Goal: Information Seeking & Learning: Learn about a topic

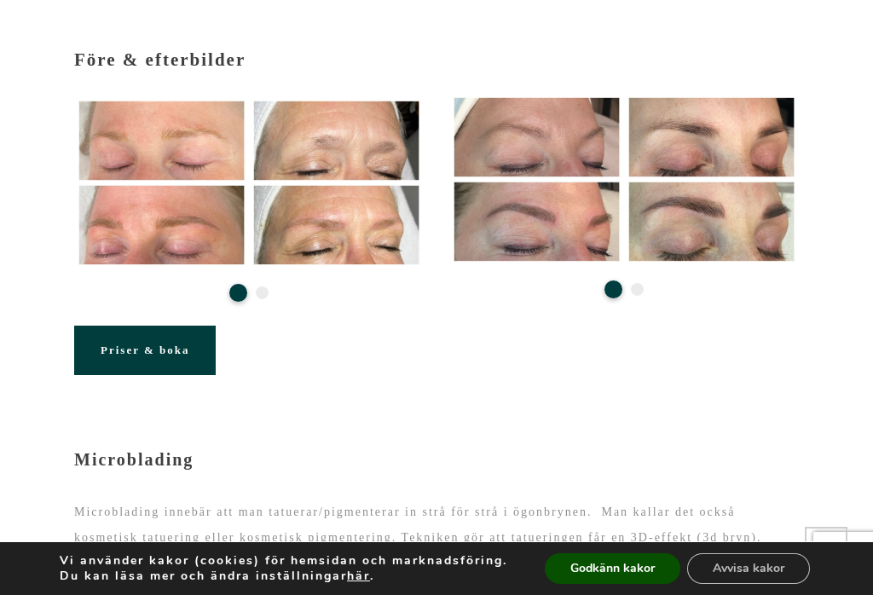
scroll to position [364, 0]
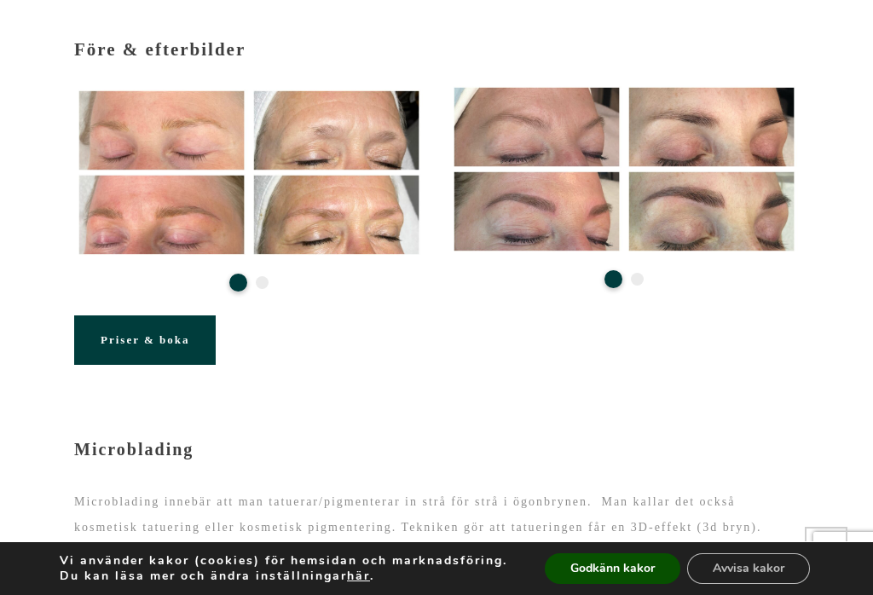
click at [153, 335] on span "Priser & boka" at bounding box center [145, 339] width 89 height 13
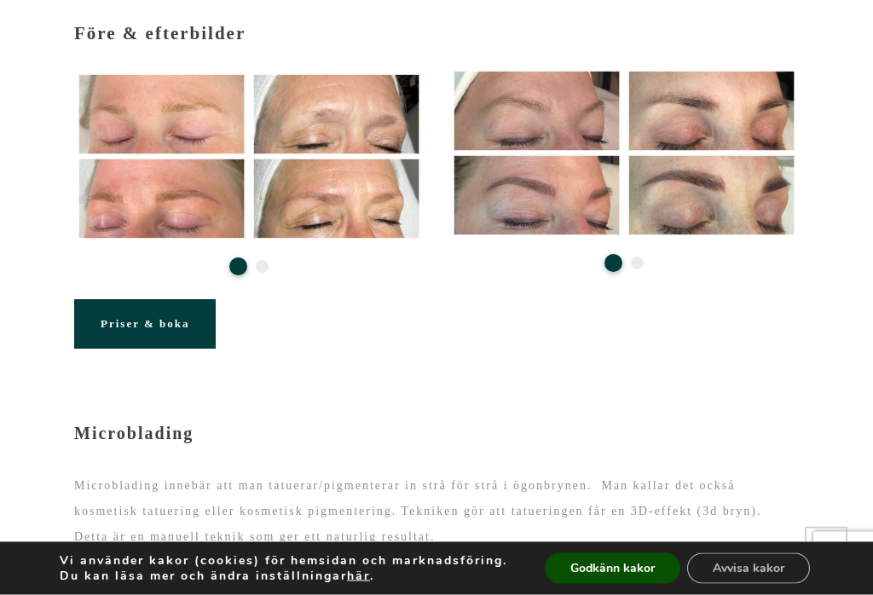
scroll to position [380, 0]
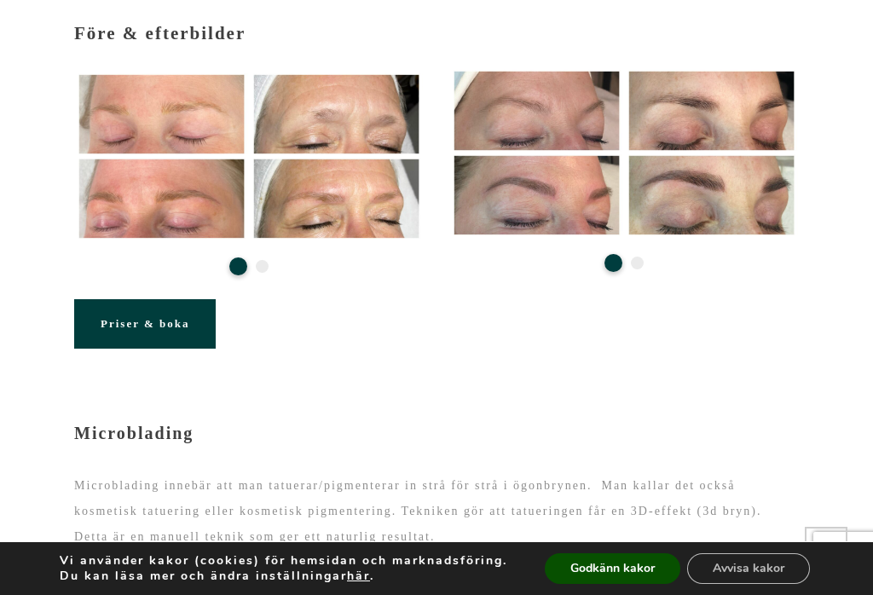
click at [167, 158] on icon at bounding box center [162, 157] width 22 height 21
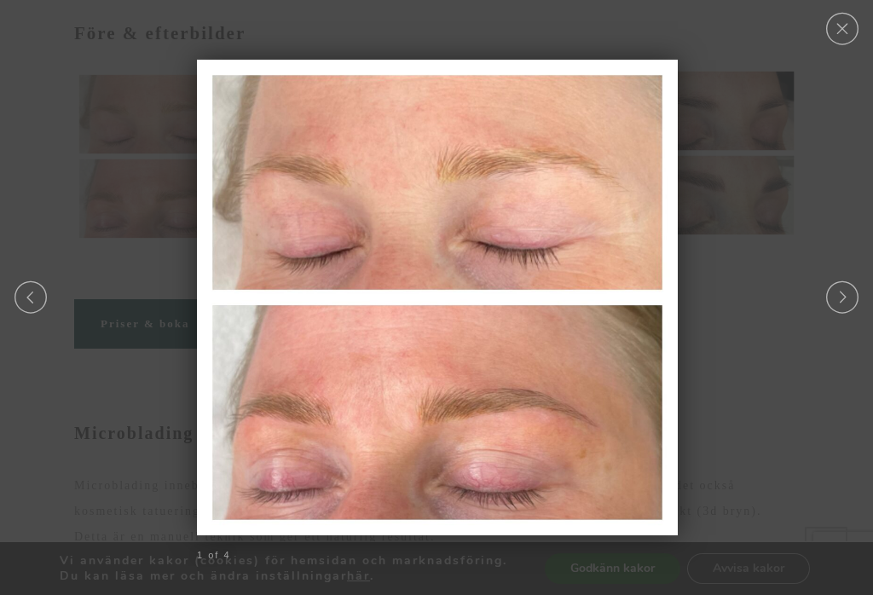
click at [845, 298] on link "Next" at bounding box center [841, 297] width 37 height 32
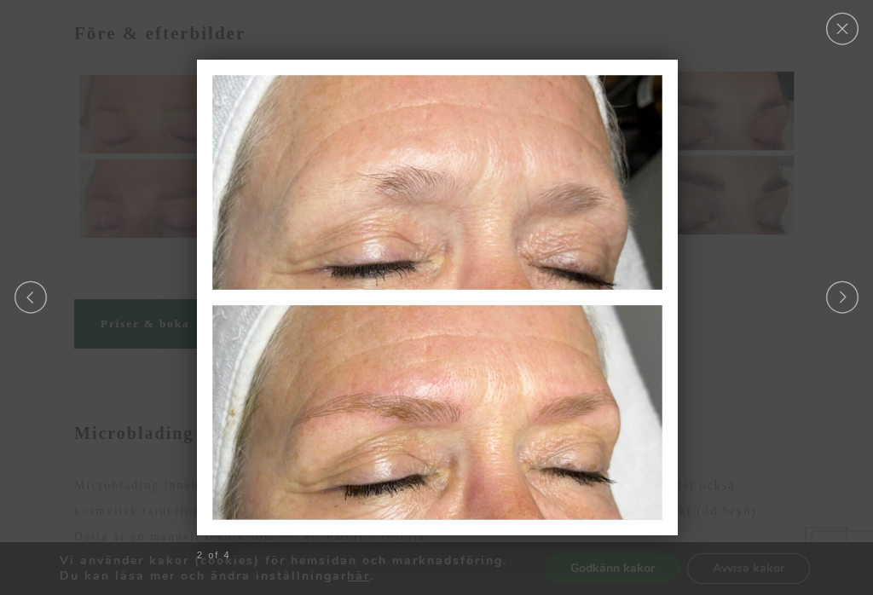
click at [847, 291] on link "Next" at bounding box center [841, 297] width 37 height 32
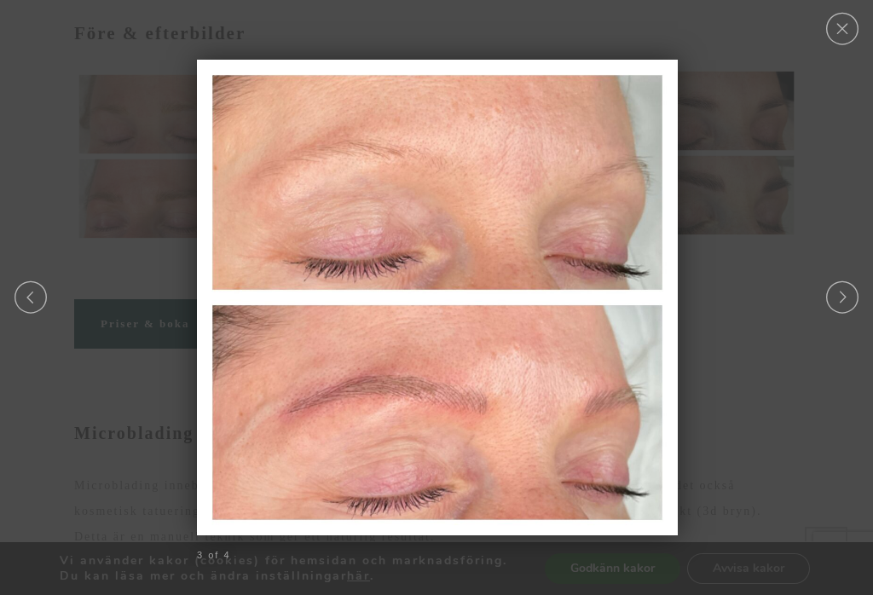
click at [846, 291] on link "Next" at bounding box center [841, 297] width 37 height 32
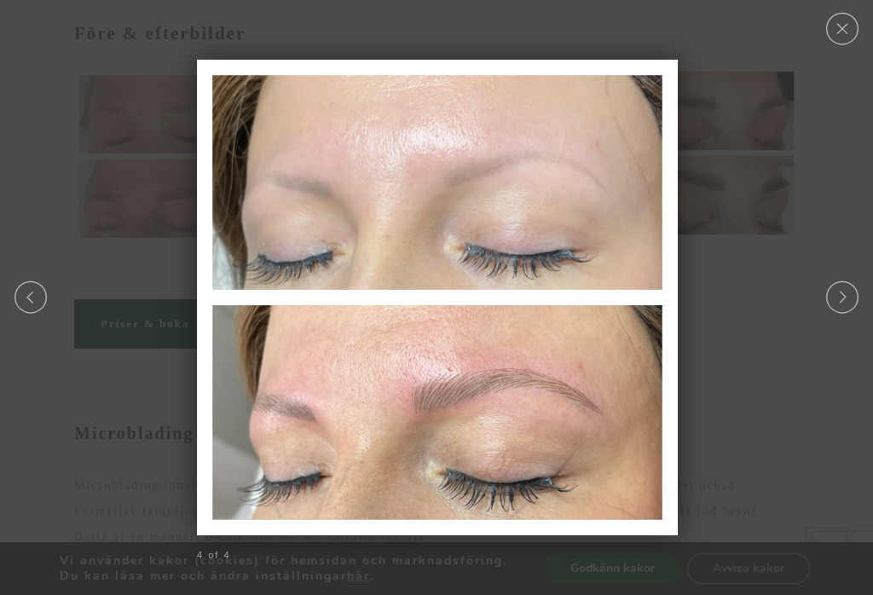
click at [838, 300] on link "Next" at bounding box center [841, 297] width 37 height 32
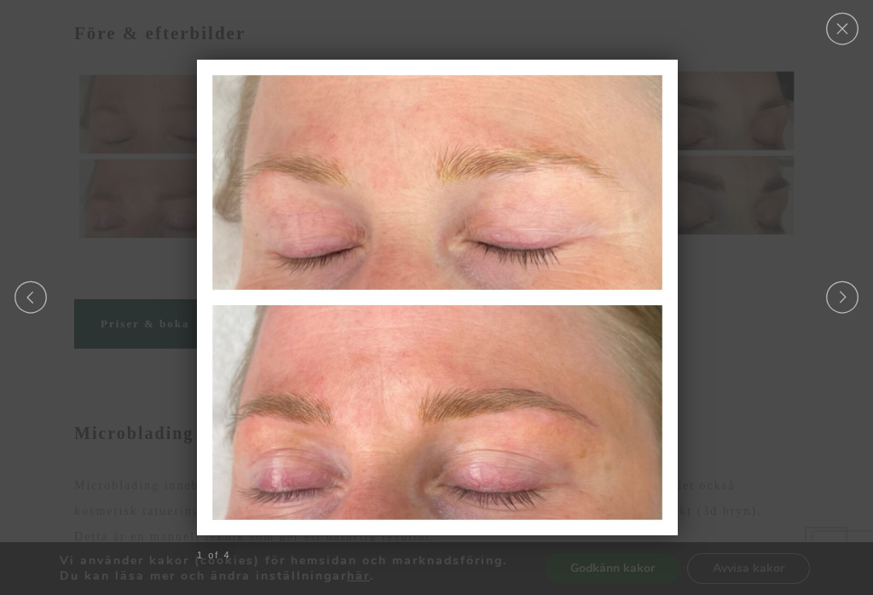
click at [841, 310] on link "Next" at bounding box center [841, 297] width 37 height 32
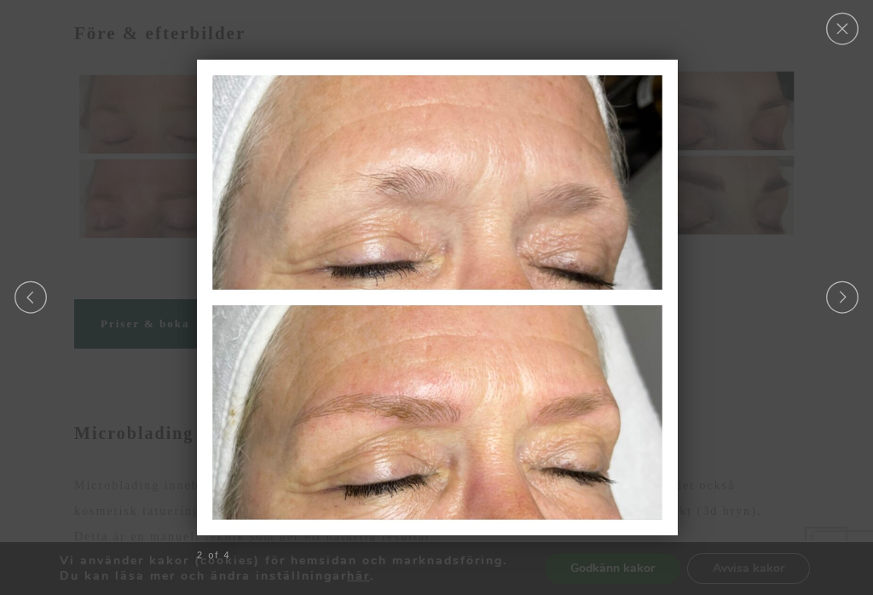
click at [833, 24] on link "Close" at bounding box center [841, 29] width 37 height 32
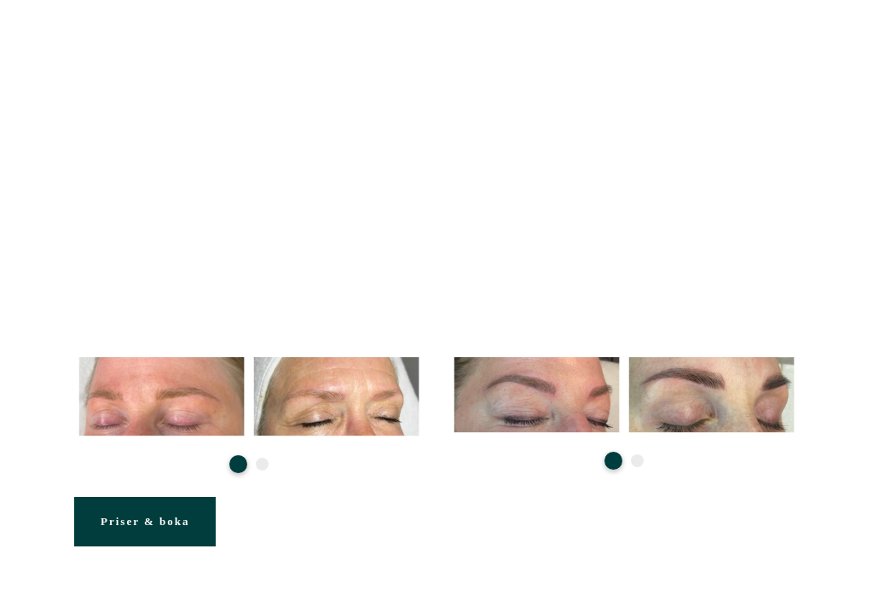
scroll to position [0, 0]
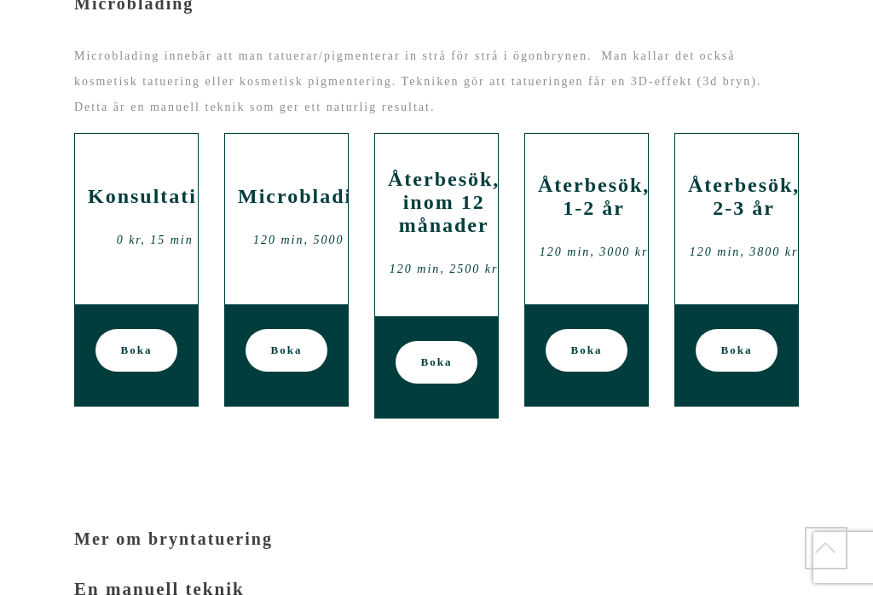
scroll to position [812, 0]
